Goal: Find specific page/section: Find specific page/section

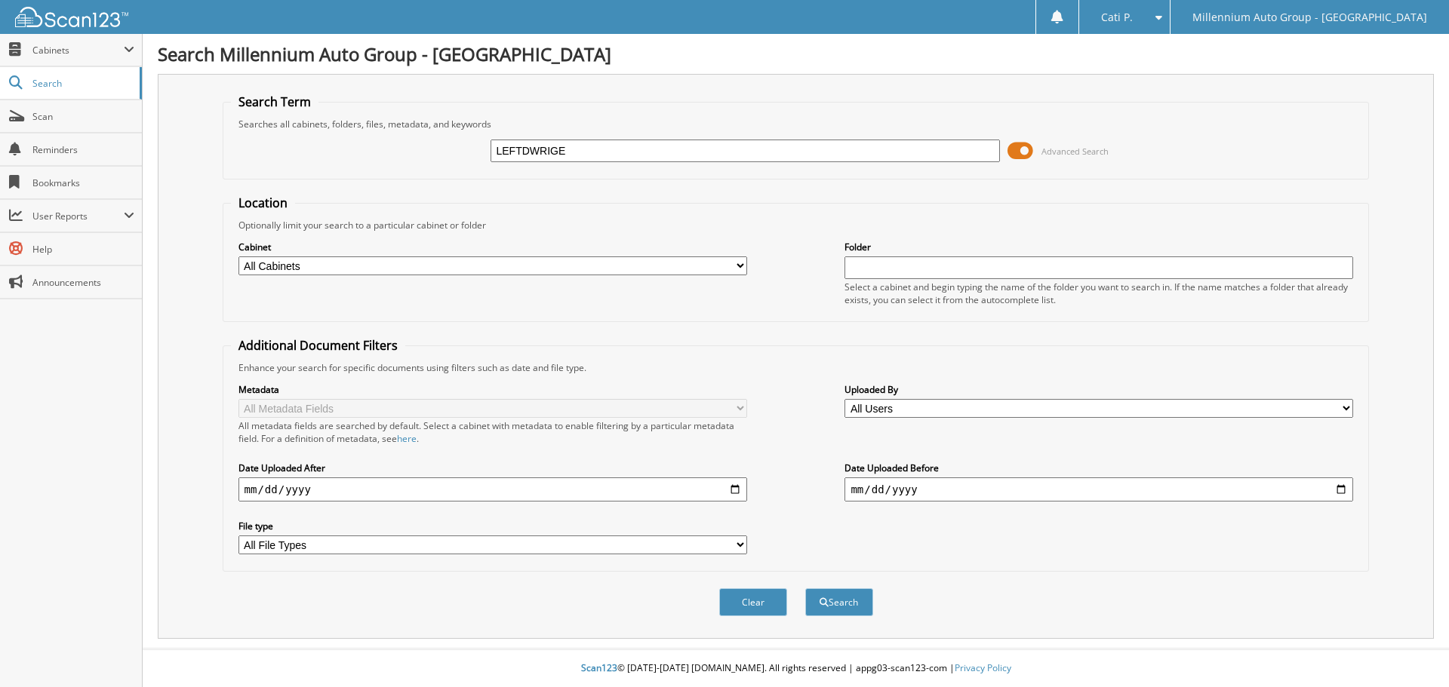
type input "LEFTDWRIGE"
click at [805, 589] on button "Search" at bounding box center [839, 603] width 68 height 28
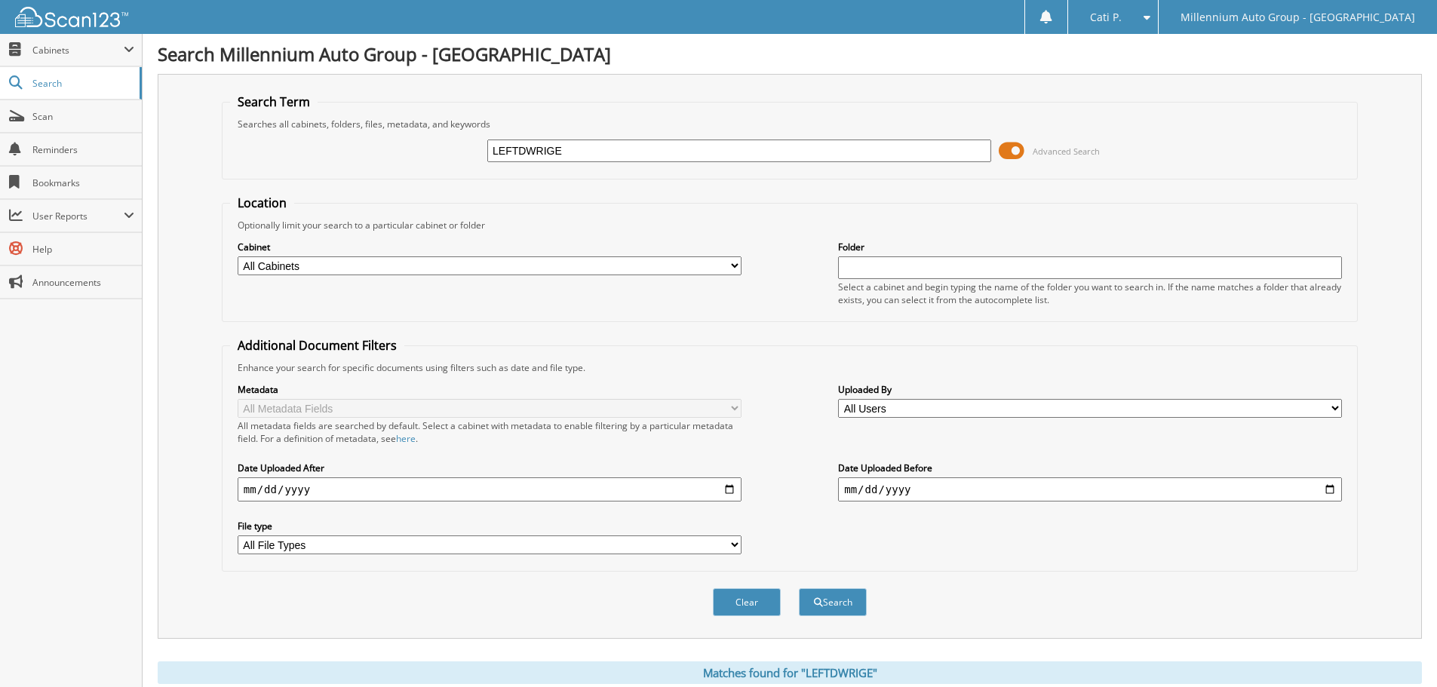
drag, startPoint x: 567, startPoint y: 151, endPoint x: 470, endPoint y: 142, distance: 97.8
click at [470, 142] on div "LEFTDWRIGE Advanced Search" at bounding box center [790, 151] width 1120 height 41
click at [67, 51] on span "Cabinets" at bounding box center [77, 50] width 91 height 13
click at [60, 149] on span "Search" at bounding box center [82, 148] width 100 height 13
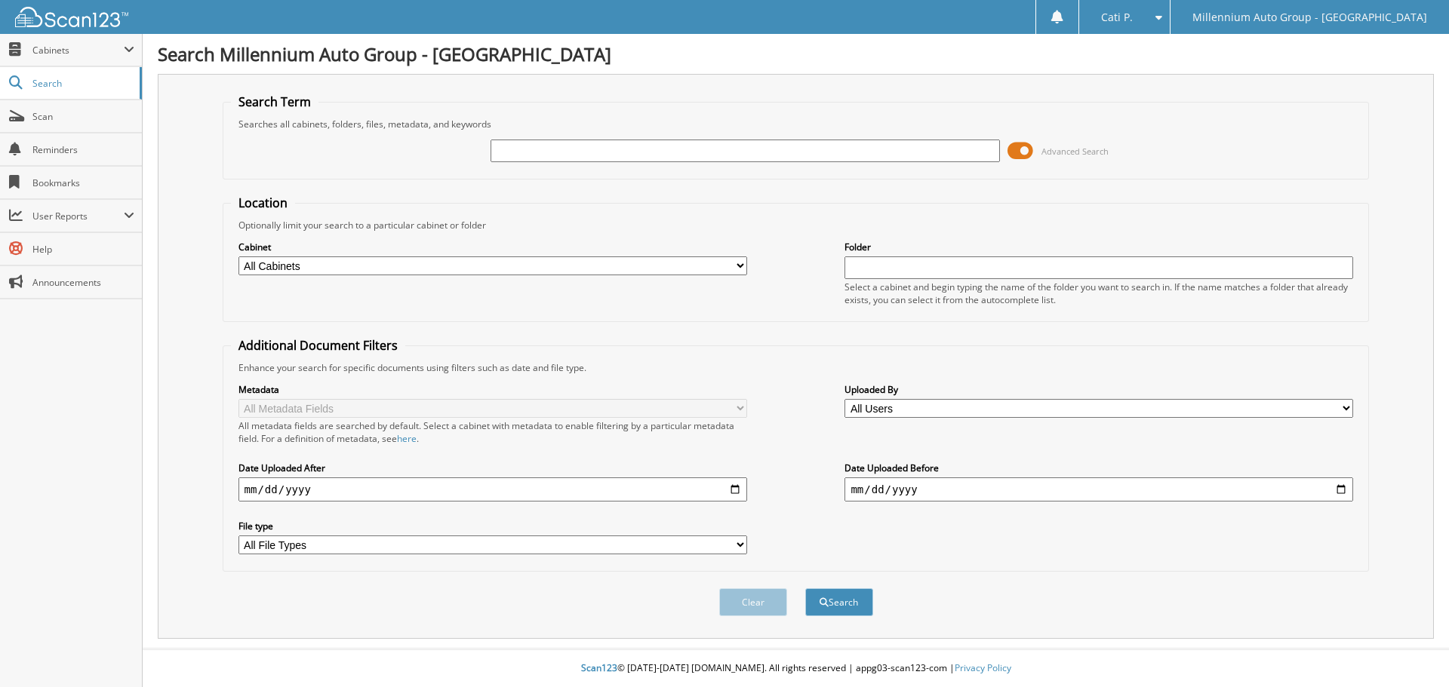
click at [943, 266] on input "text" at bounding box center [1098, 268] width 509 height 23
type input "LEFTDWRIGE"
click at [805, 589] on button "Search" at bounding box center [839, 603] width 68 height 28
click at [619, 149] on input "text" at bounding box center [744, 151] width 509 height 23
type input "95539"
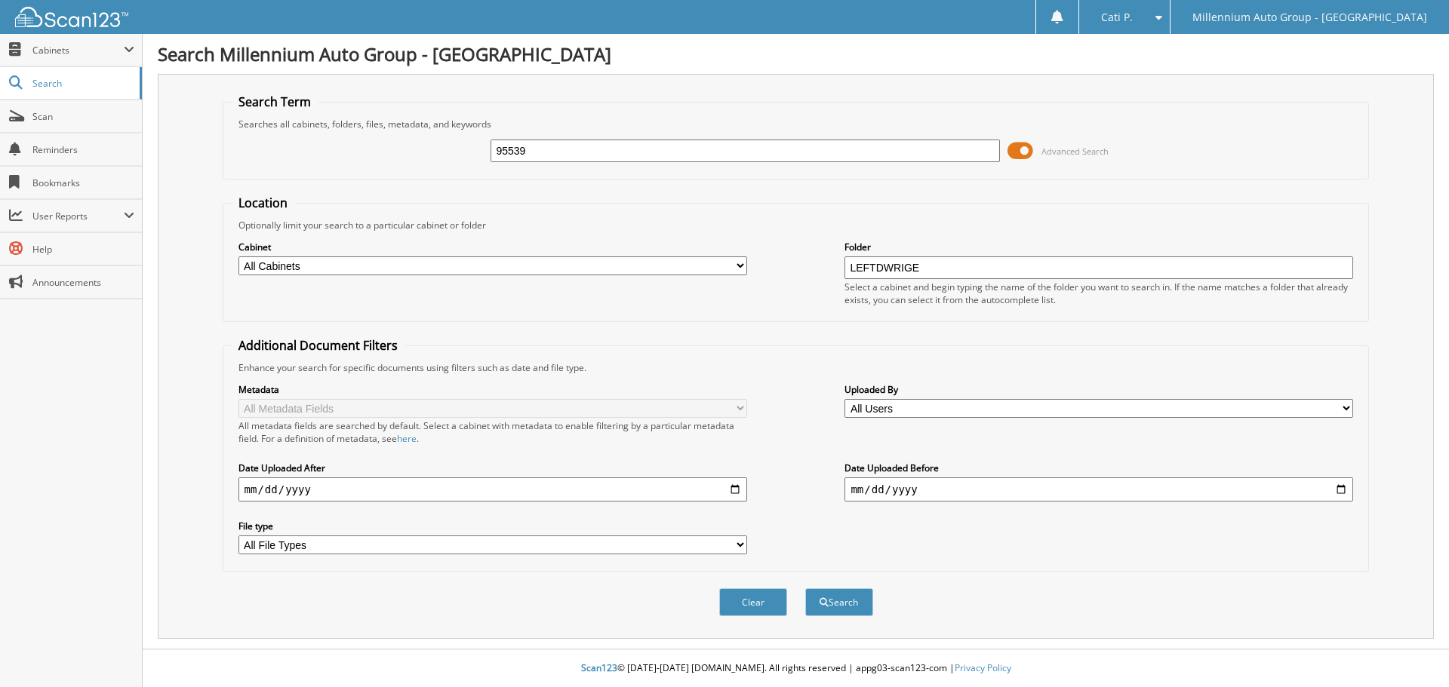
click at [805, 589] on button "Search" at bounding box center [839, 603] width 68 height 28
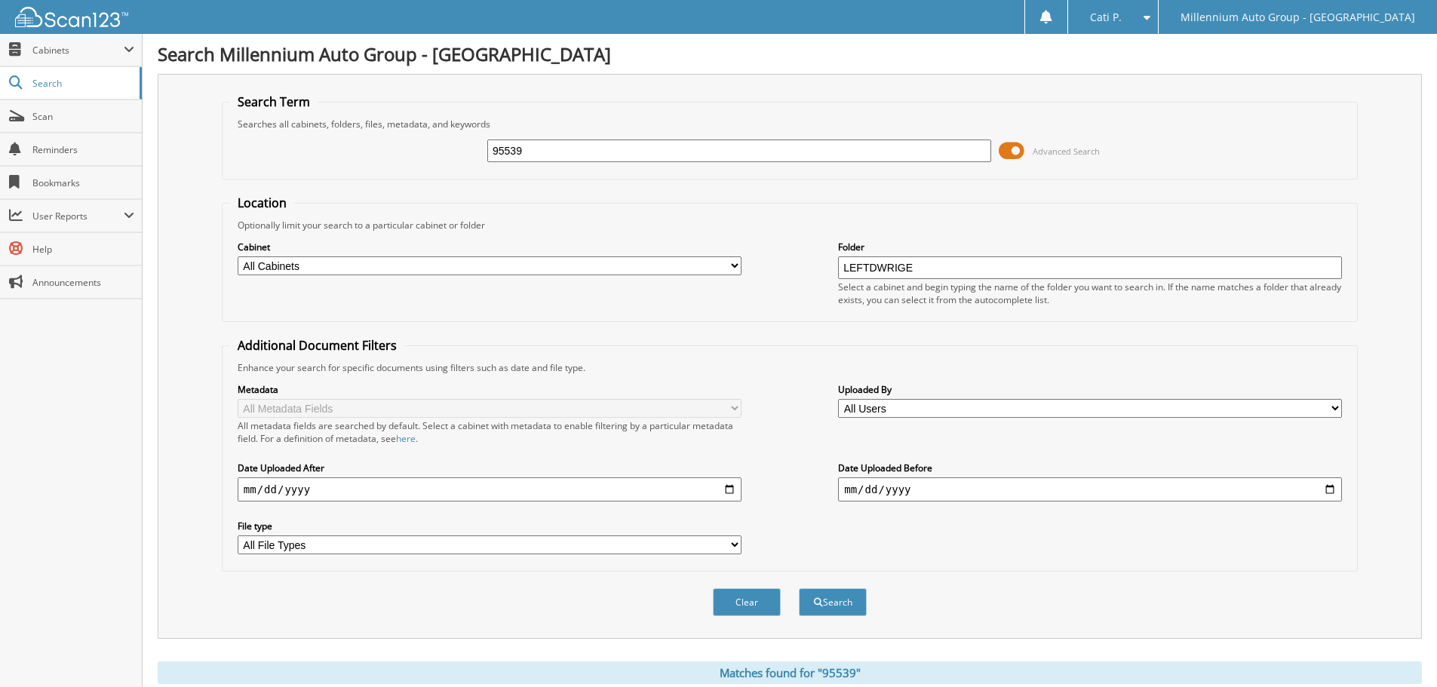
drag, startPoint x: 869, startPoint y: 269, endPoint x: 785, endPoint y: 266, distance: 84.5
click at [785, 266] on div "Cabinet All Cabinets ACCOUNTS PAYABLE CAR DEALS CATI DEPOSITS MONTHS END" at bounding box center [790, 273] width 1120 height 82
click at [830, 607] on button "Search" at bounding box center [833, 603] width 68 height 28
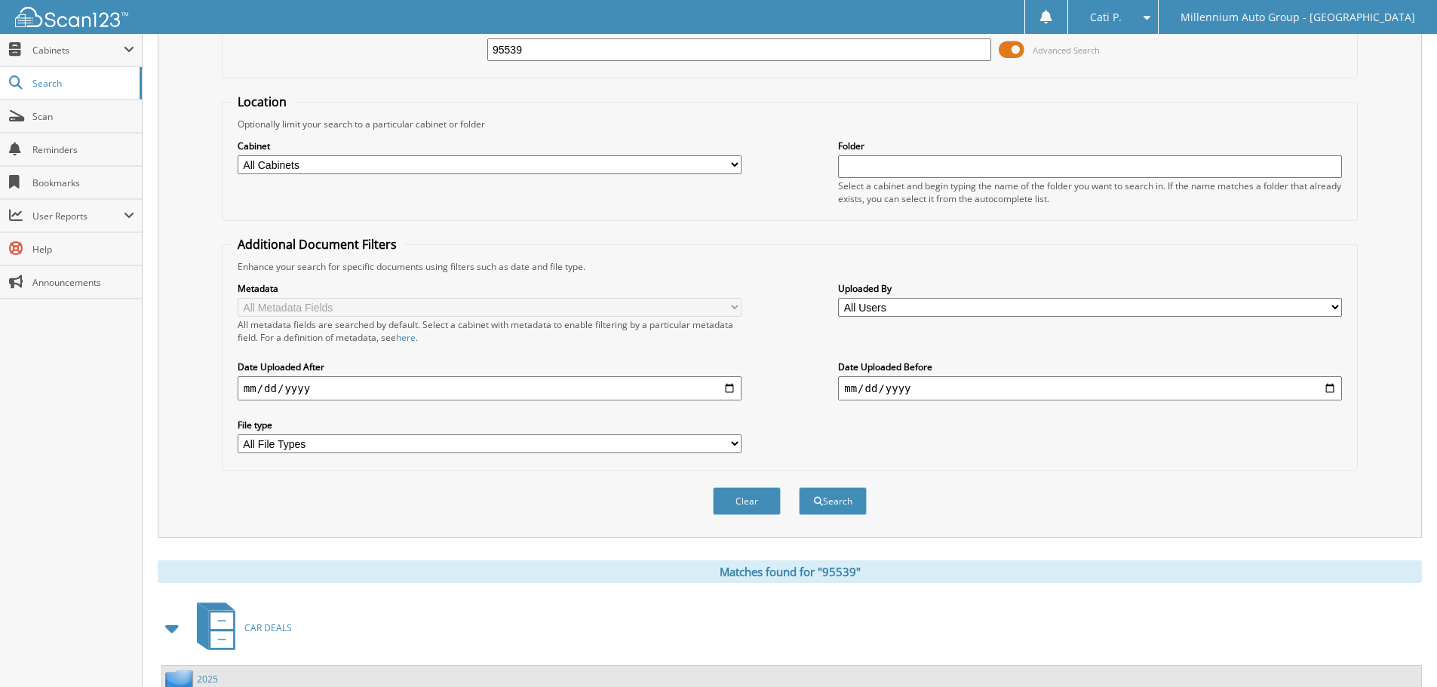
scroll to position [273, 0]
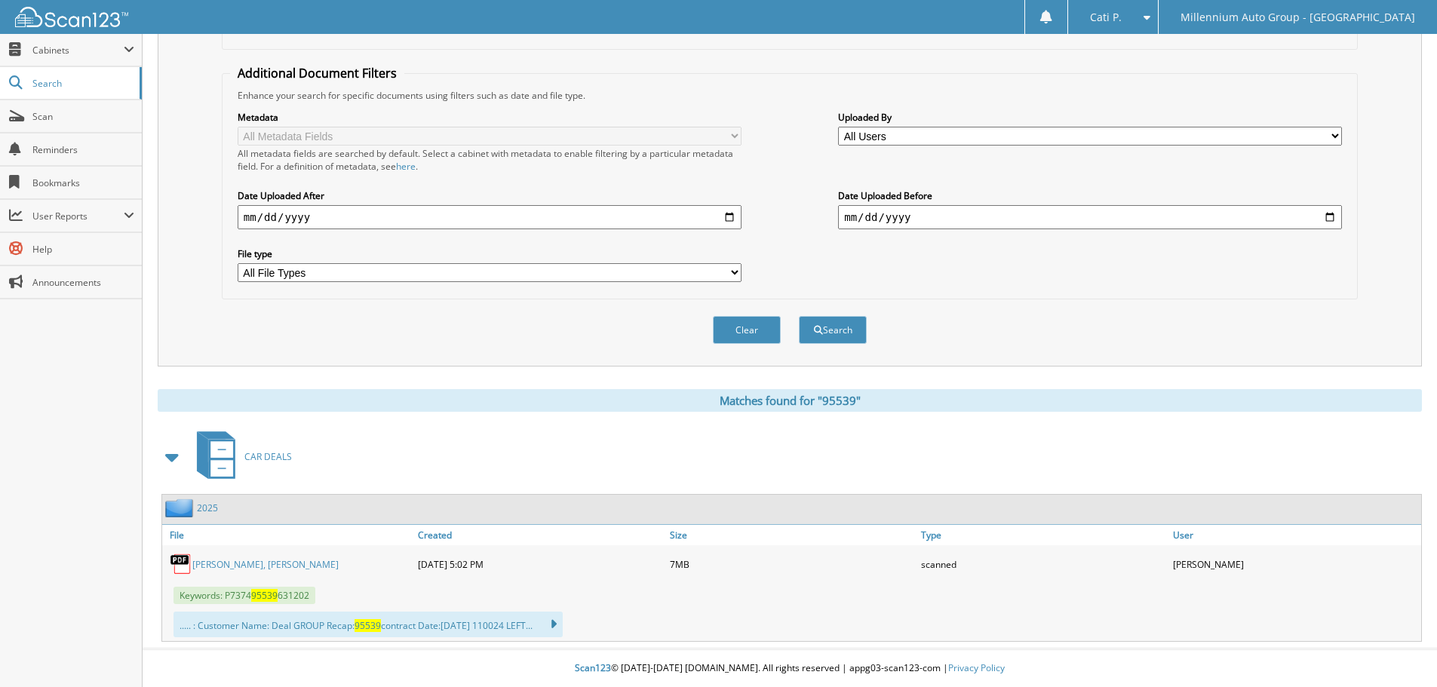
click at [235, 564] on link "Leftdwrige Jr., Willie Lee" at bounding box center [265, 564] width 146 height 13
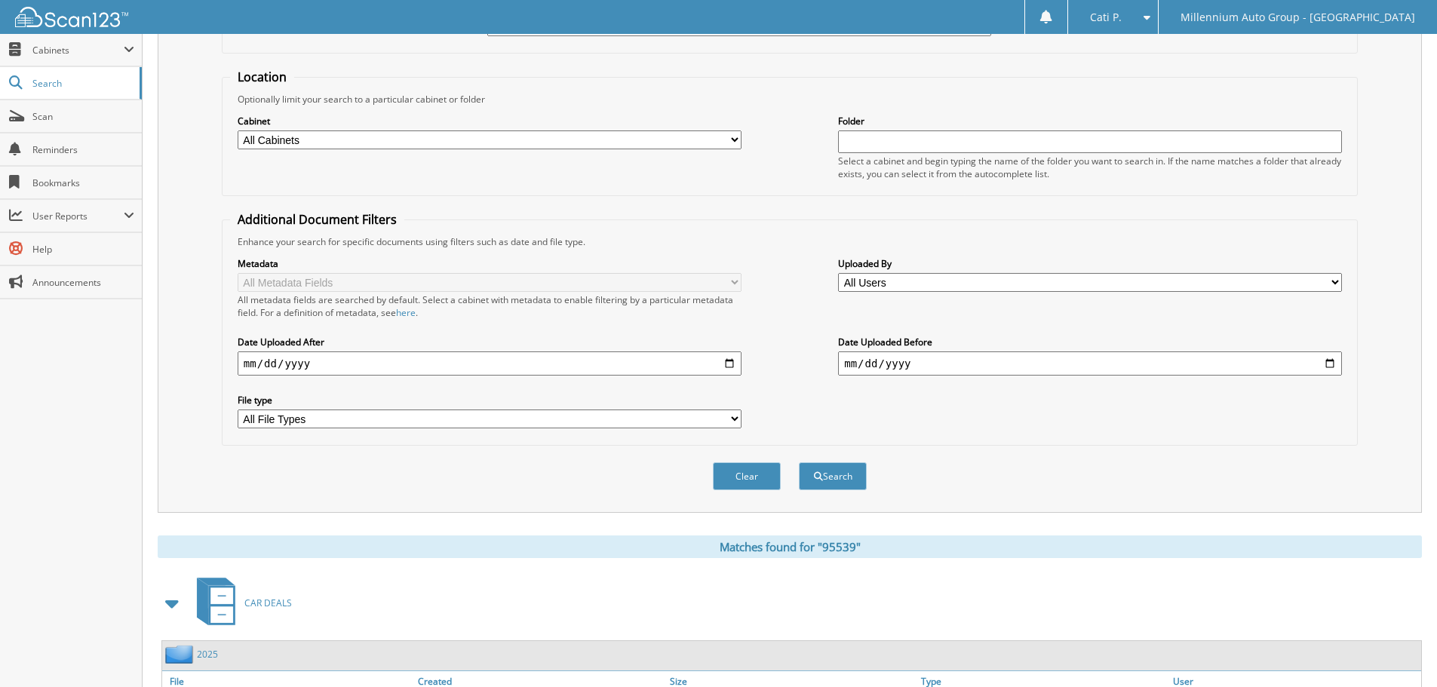
scroll to position [0, 0]
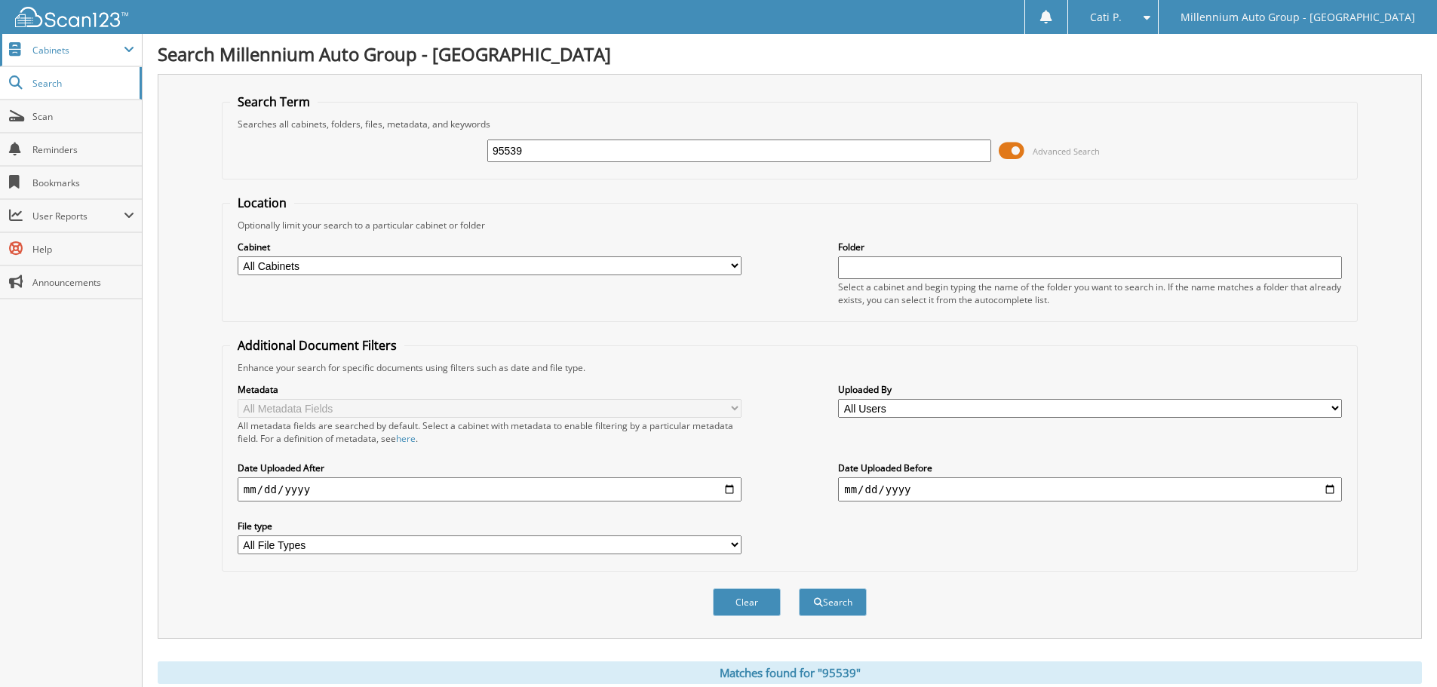
click at [52, 54] on span "Cabinets" at bounding box center [77, 50] width 91 height 13
click at [50, 151] on span "Search" at bounding box center [82, 148] width 100 height 13
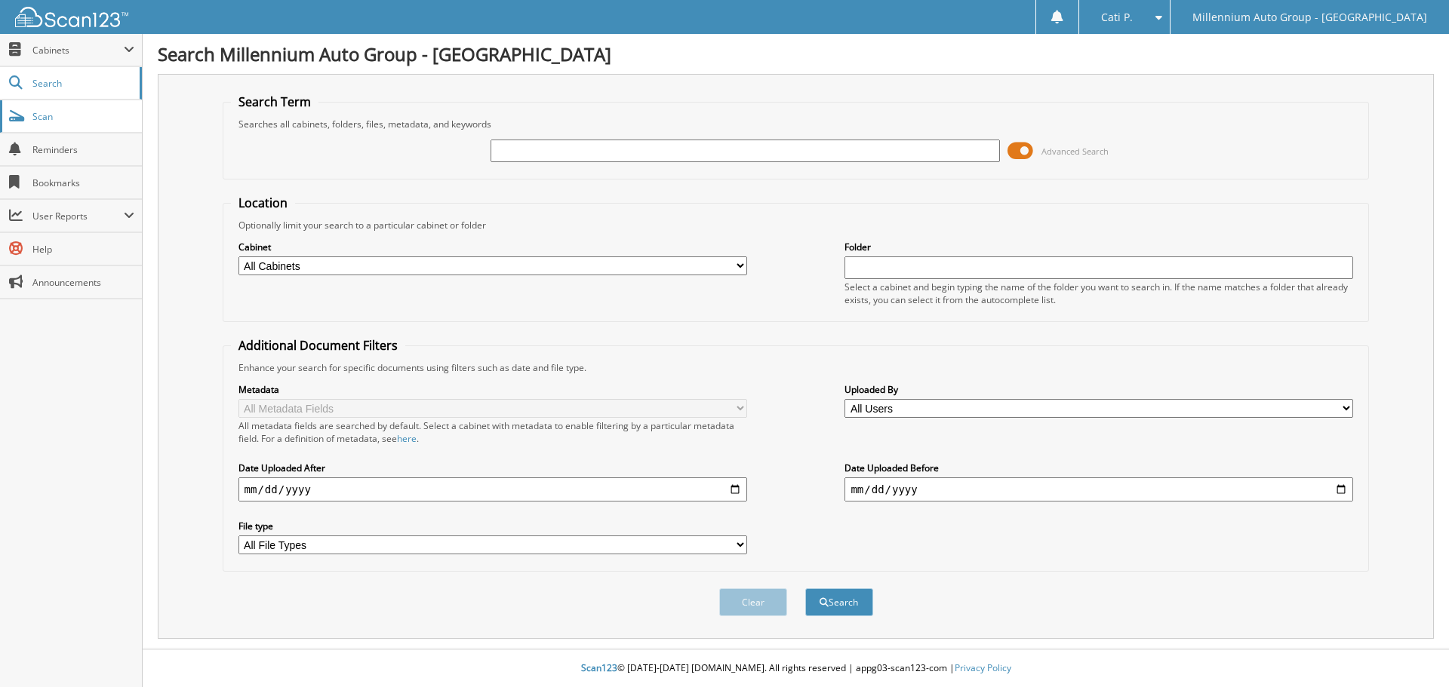
click at [45, 118] on span "Scan" at bounding box center [83, 116] width 102 height 13
click at [885, 271] on input "text" at bounding box center [1098, 268] width 509 height 23
click at [555, 154] on input "text" at bounding box center [744, 151] width 509 height 23
type input "STULTS"
click at [805, 589] on button "Search" at bounding box center [839, 603] width 68 height 28
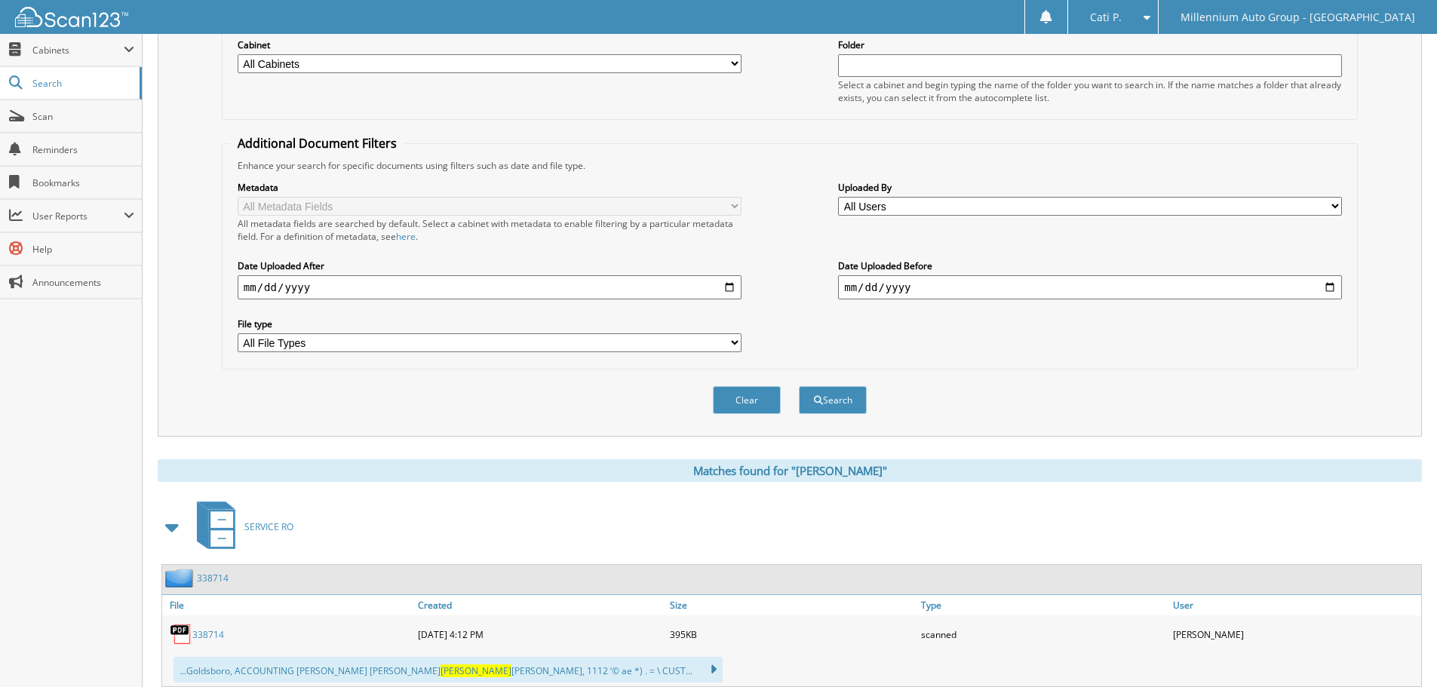
scroll to position [248, 0]
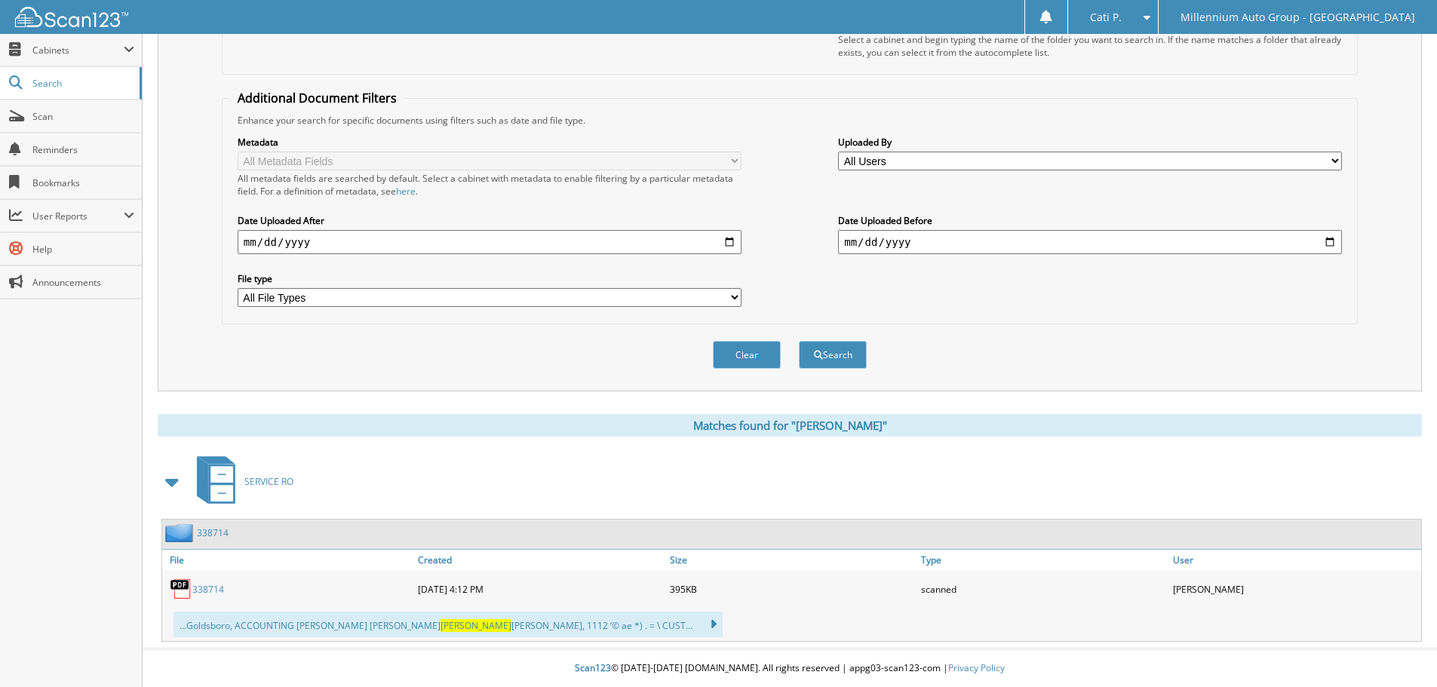
click at [206, 590] on link "338714" at bounding box center [208, 589] width 32 height 13
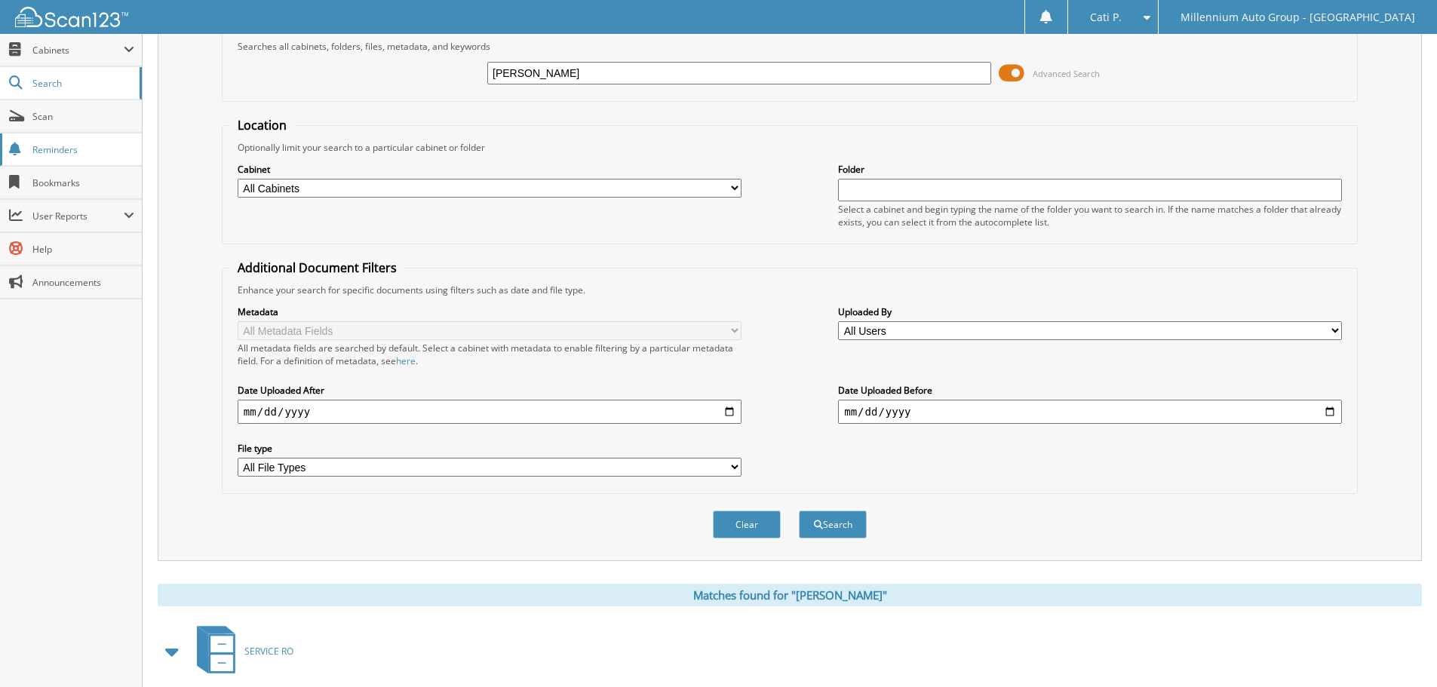
scroll to position [0, 0]
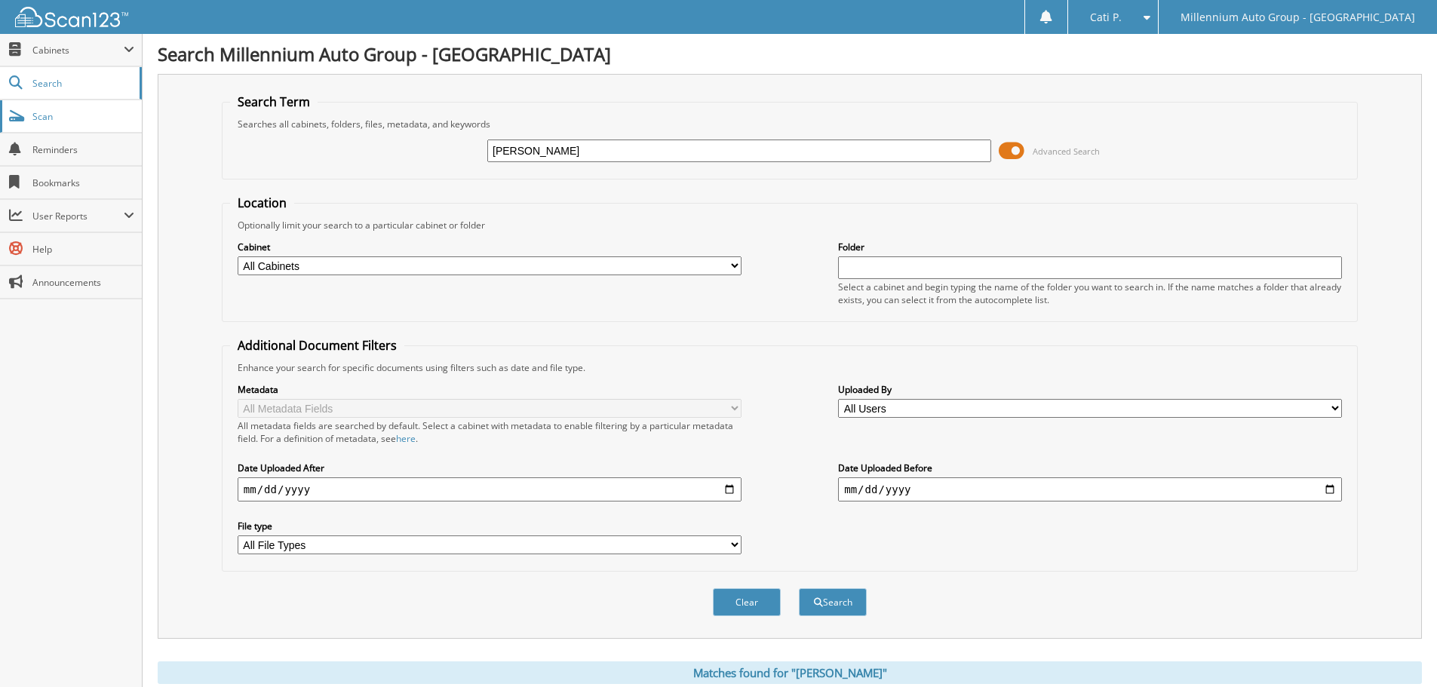
click at [51, 108] on link "Scan" at bounding box center [71, 116] width 142 height 32
